Goal: Information Seeking & Learning: Check status

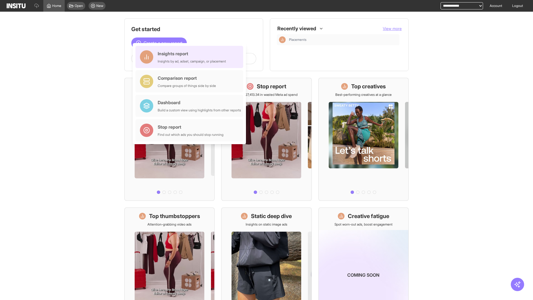
click at [191, 57] on div "Insights report Insights by ad, adset, campaign, or placement" at bounding box center [192, 56] width 68 height 13
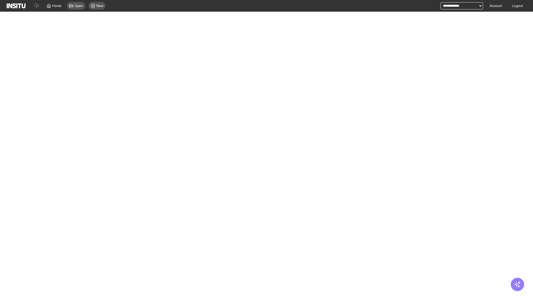
select select "**"
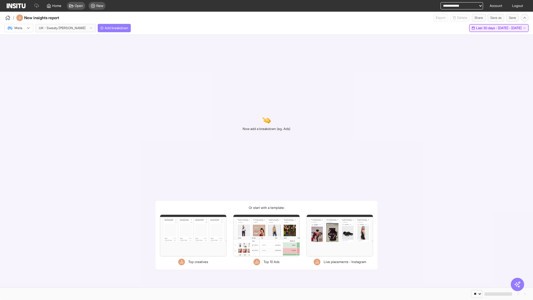
click at [487, 28] on span "Last 30 days - [DATE] - [DATE]" at bounding box center [499, 28] width 46 height 4
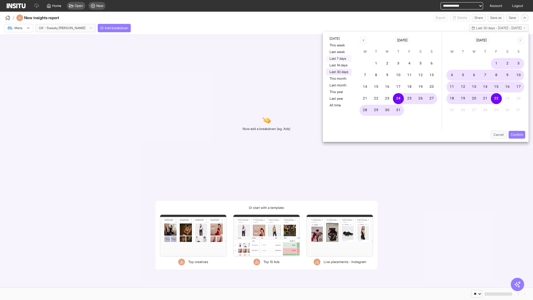
click at [338, 59] on button "Last 7 days" at bounding box center [339, 58] width 26 height 7
